Goal: Find specific page/section: Find specific page/section

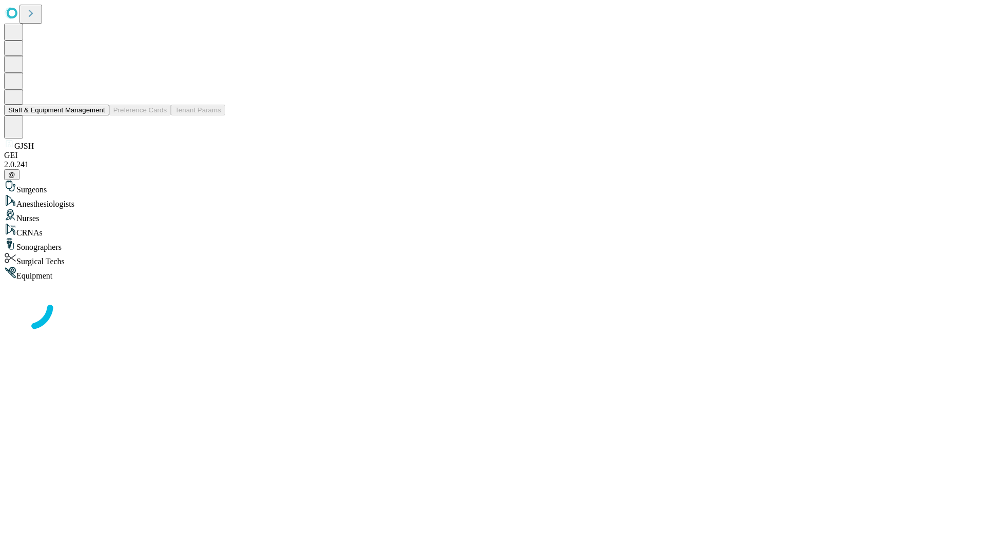
click at [98, 115] on button "Staff & Equipment Management" at bounding box center [56, 110] width 105 height 11
